Goal: Connect with others: Participate in discussion

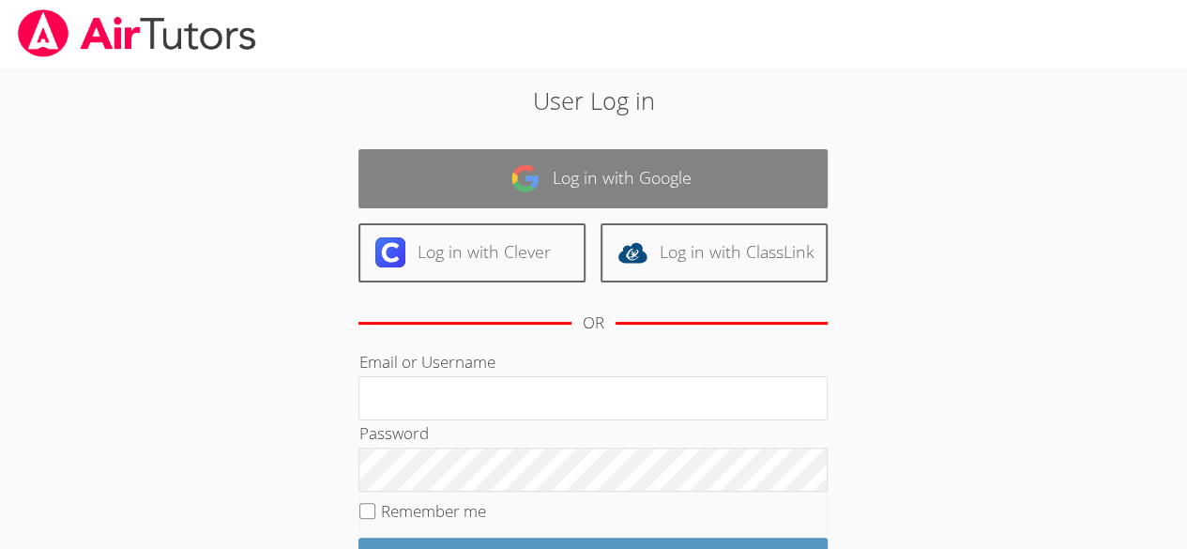
click at [553, 196] on link "Log in with Google" at bounding box center [592, 178] width 469 height 59
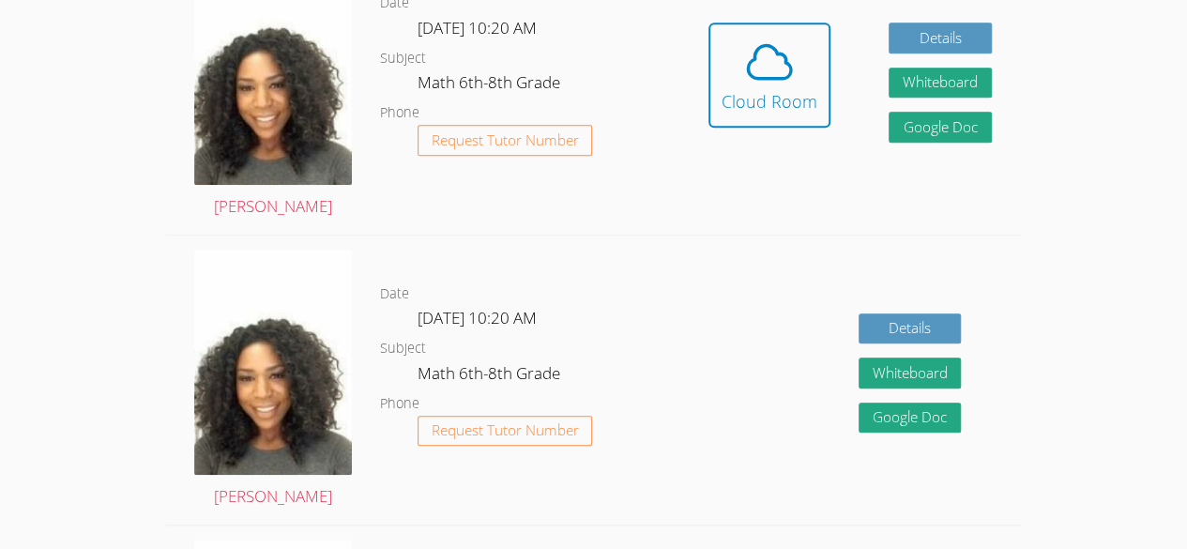
scroll to position [572, 0]
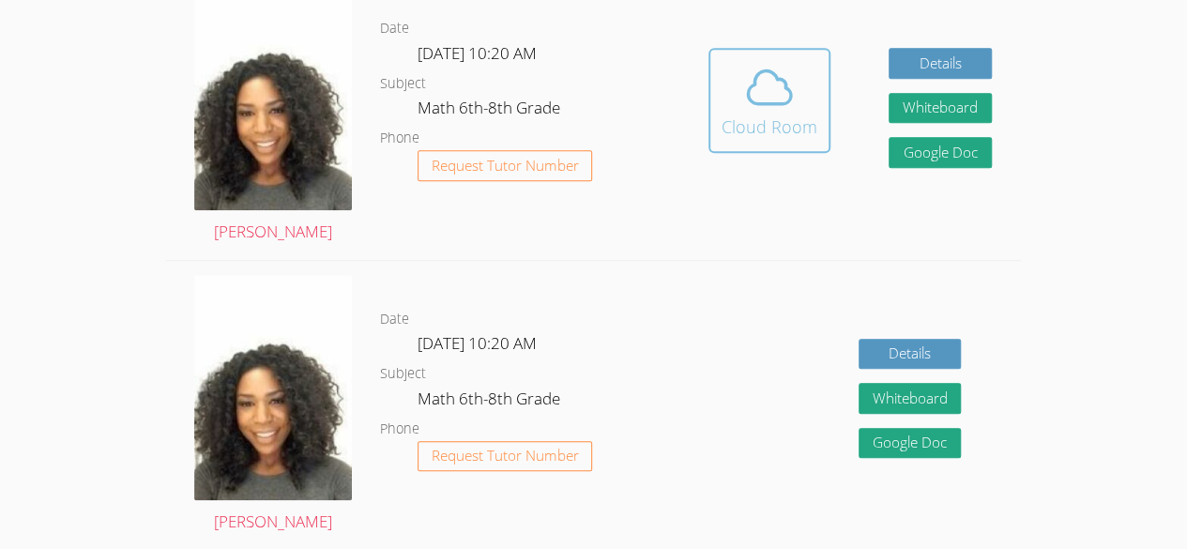
click at [798, 61] on span at bounding box center [770, 87] width 96 height 53
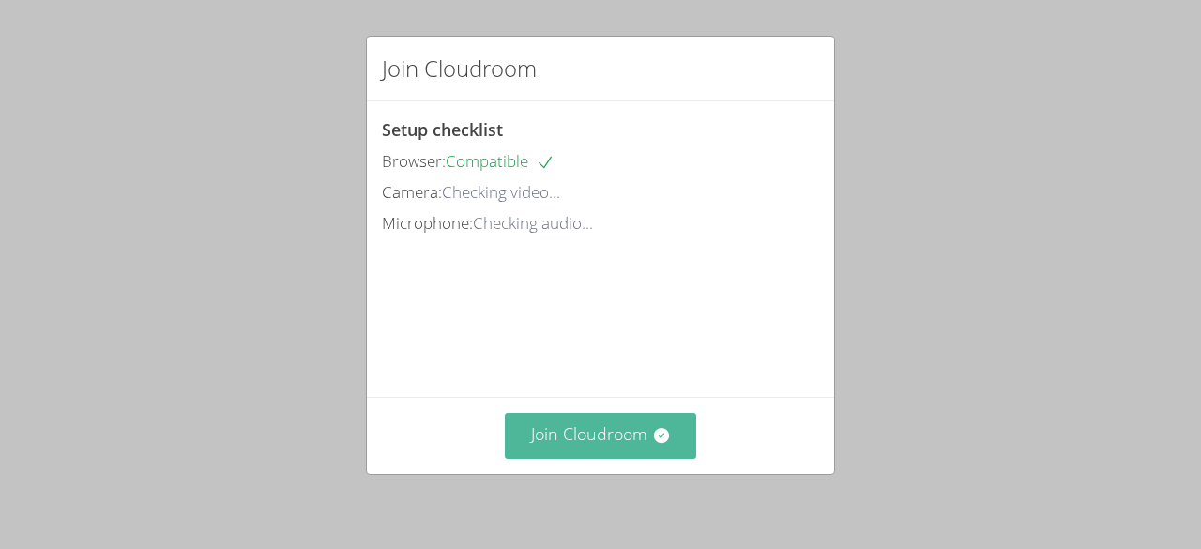
click at [583, 434] on button "Join Cloudroom" at bounding box center [601, 436] width 192 height 46
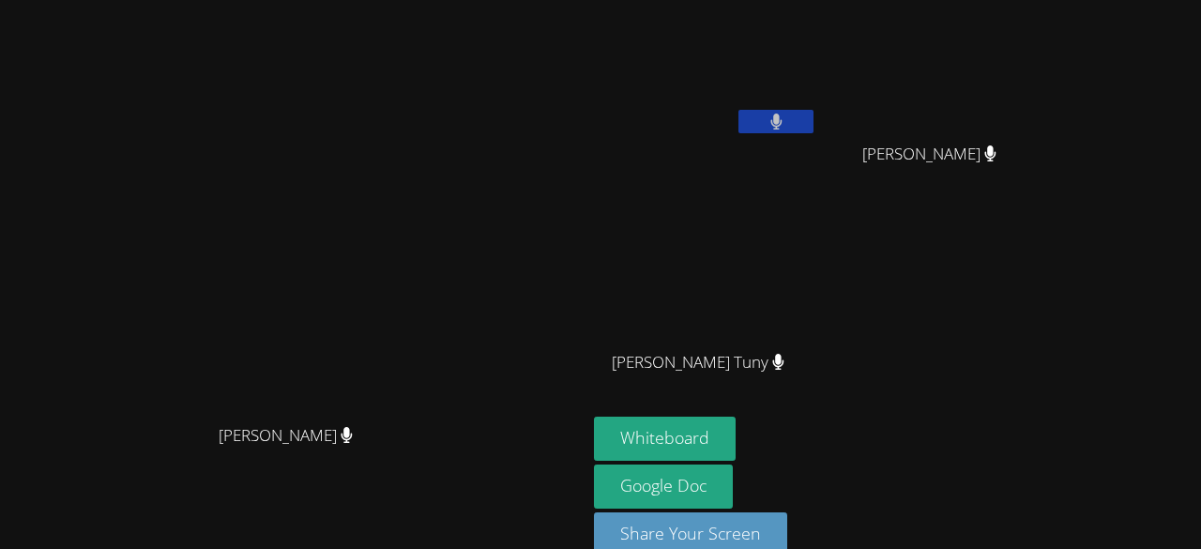
click at [817, 409] on div "Jean Dawensky Tuny" at bounding box center [705, 379] width 223 height 75
click at [736, 434] on button "Whiteboard" at bounding box center [665, 439] width 142 height 44
